Goal: Information Seeking & Learning: Learn about a topic

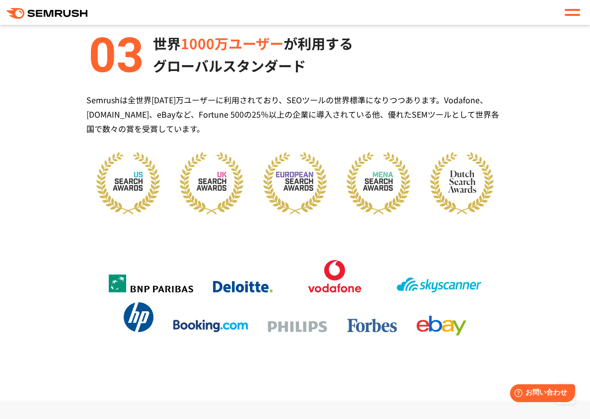
scroll to position [1291, 0]
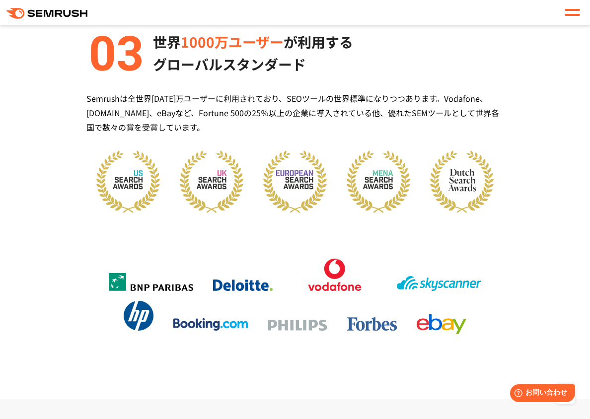
drag, startPoint x: 269, startPoint y: 301, endPoint x: 284, endPoint y: 313, distance: 19.1
click at [284, 313] on li at bounding box center [297, 324] width 79 height 23
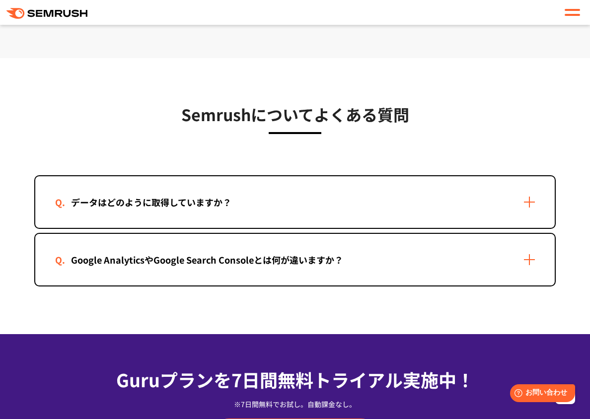
scroll to position [1986, 0]
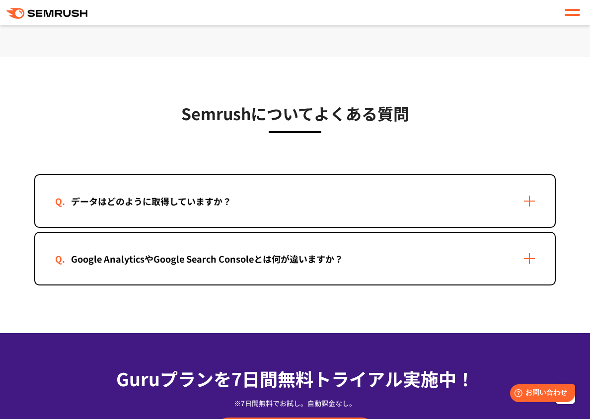
click at [538, 181] on div "データはどのように取得していますか？" at bounding box center [294, 201] width 519 height 52
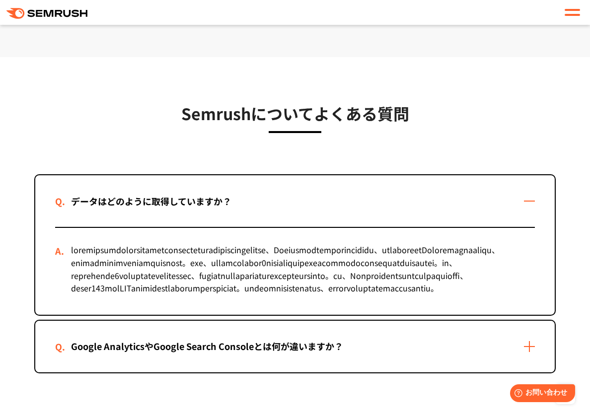
click at [533, 191] on div "データはどのように取得していますか？" at bounding box center [294, 201] width 519 height 52
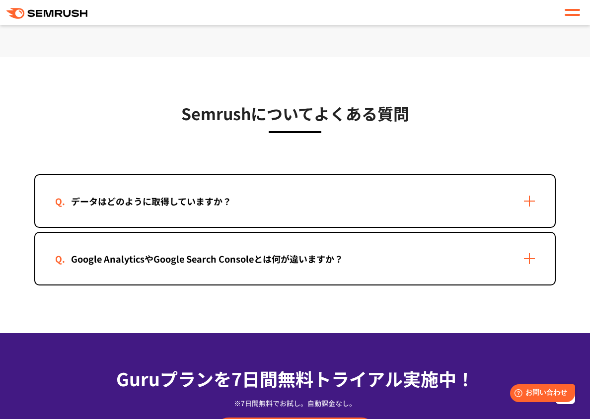
click at [532, 240] on div "Google AnalyticsやGoogle Search Consoleとは何が違いますか？" at bounding box center [294, 259] width 519 height 52
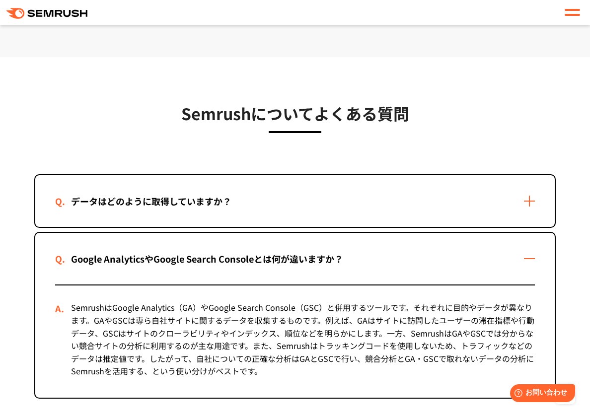
click at [525, 238] on div "Google AnalyticsやGoogle Search Consoleとは何が違いますか？" at bounding box center [294, 259] width 519 height 52
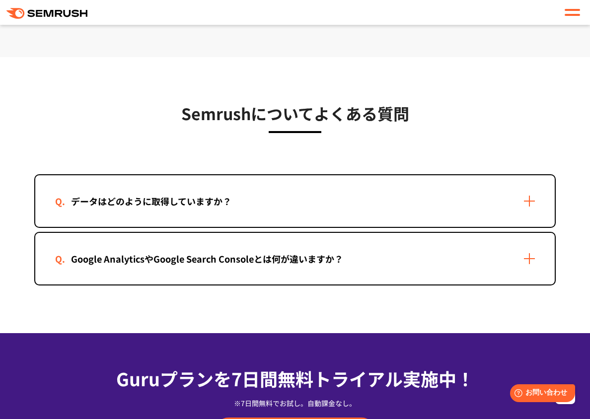
click at [485, 244] on div "Google AnalyticsやGoogle Search Consoleとは何が違いますか？" at bounding box center [294, 259] width 519 height 52
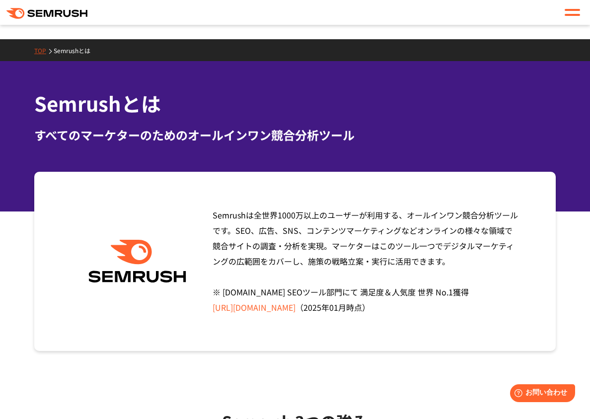
scroll to position [0, 0]
